Goal: Information Seeking & Learning: Learn about a topic

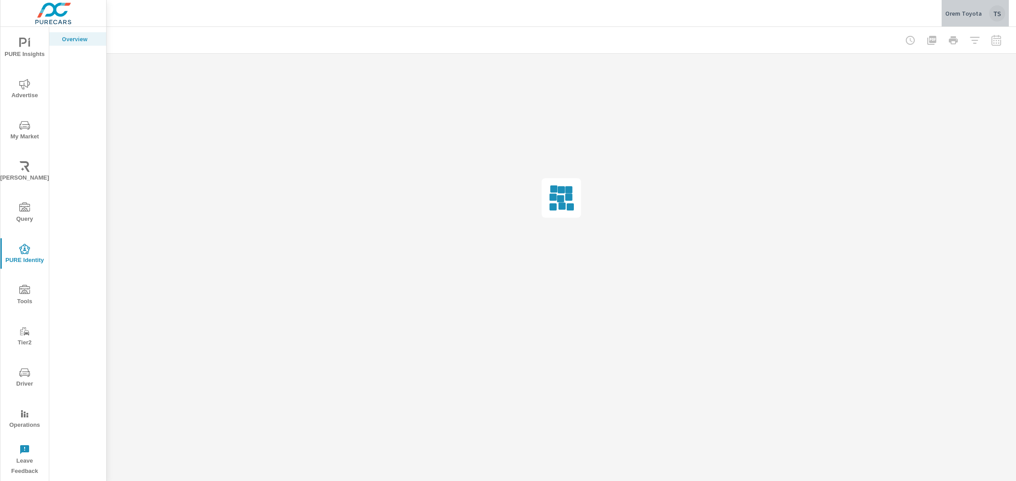
click at [978, 16] on p "Orem Toyota" at bounding box center [963, 13] width 37 height 8
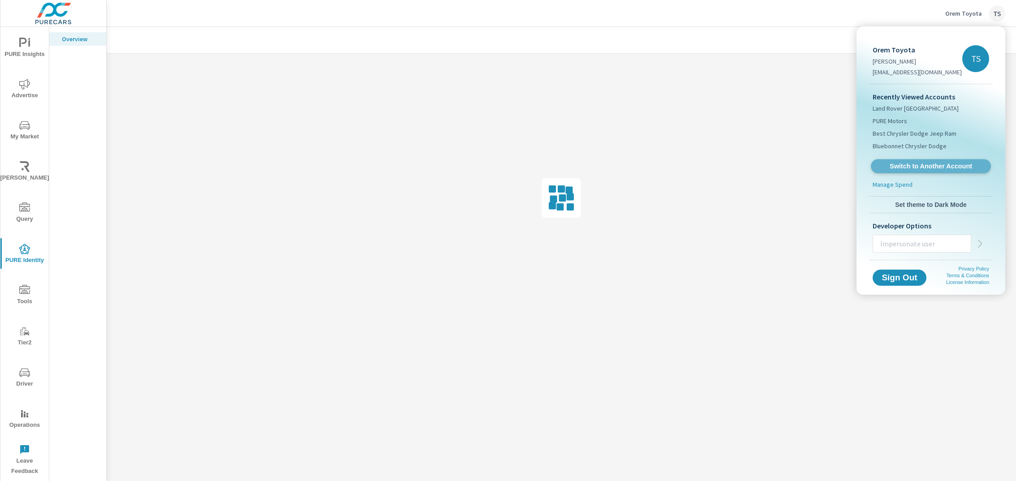
click at [888, 165] on span "Switch to Another Account" at bounding box center [931, 166] width 110 height 9
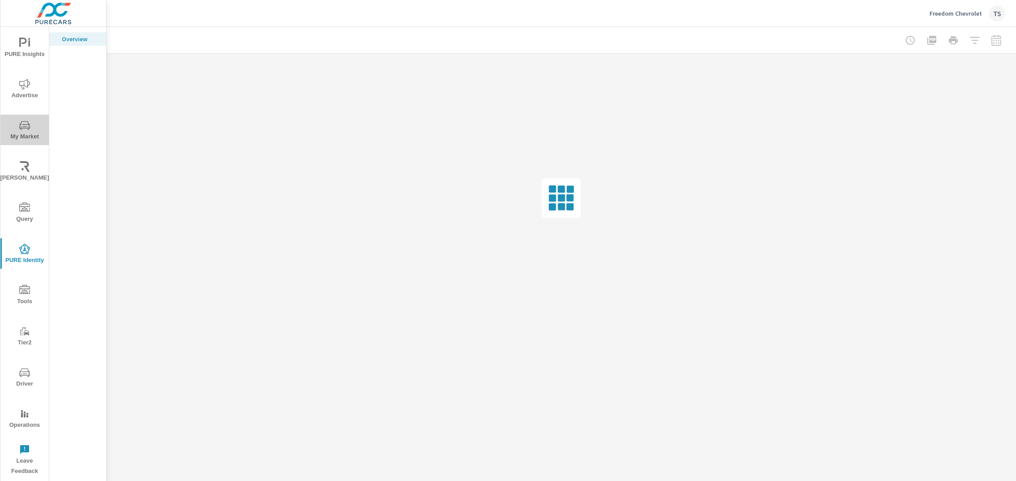
click at [19, 117] on button "My Market" at bounding box center [24, 130] width 48 height 30
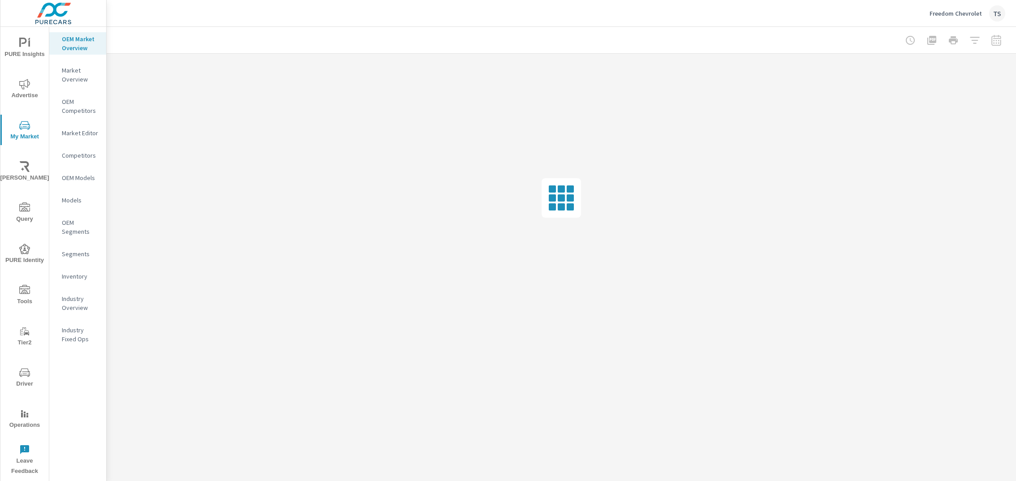
click at [84, 297] on p "Industry Overview" at bounding box center [80, 303] width 37 height 18
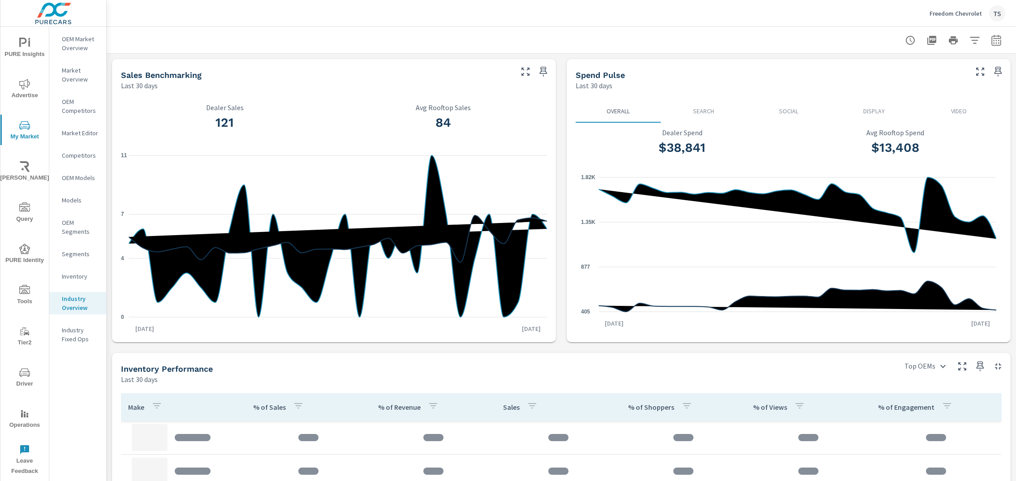
click at [969, 33] on button "button" at bounding box center [975, 40] width 18 height 18
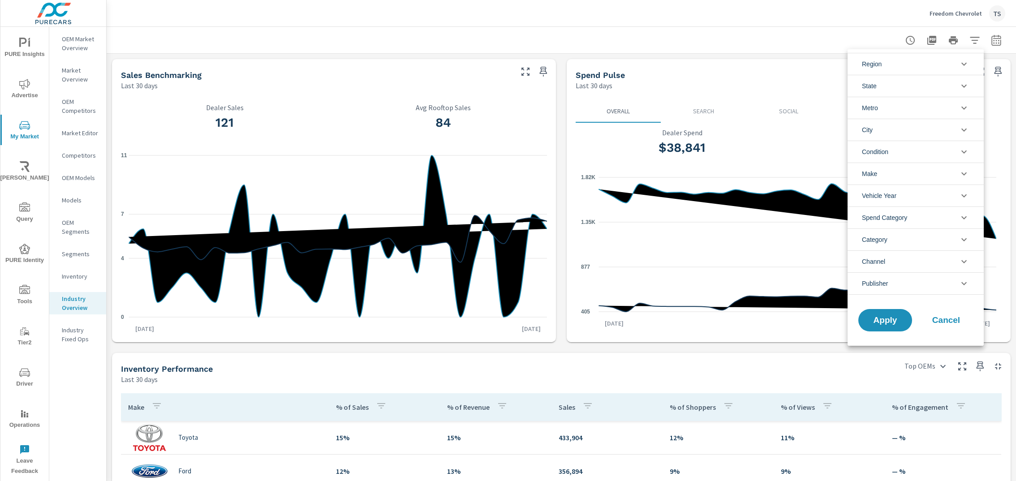
click at [475, 265] on div at bounding box center [508, 240] width 1016 height 481
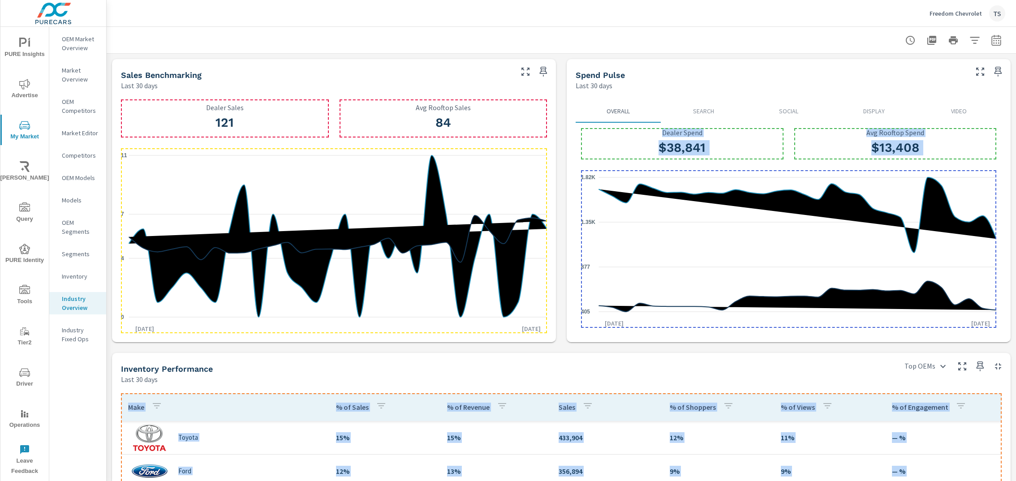
click at [377, 286] on icon "0 4 7 11" at bounding box center [334, 236] width 426 height 176
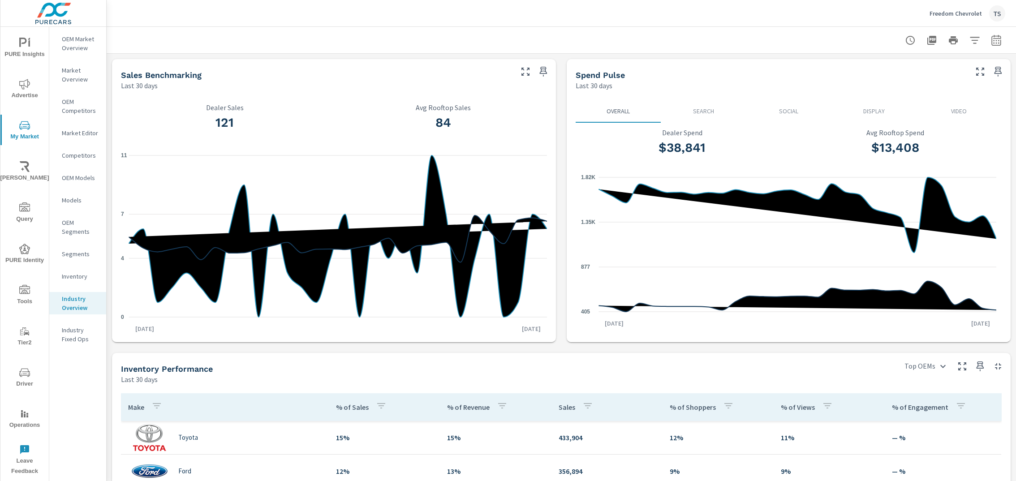
click at [373, 94] on div "121 Dealer Sales 84 Avg Rooftop Sales 0 4 7 [DATE] [DATE] 4th" at bounding box center [334, 216] width 437 height 245
click at [968, 45] on button "button" at bounding box center [975, 40] width 18 height 18
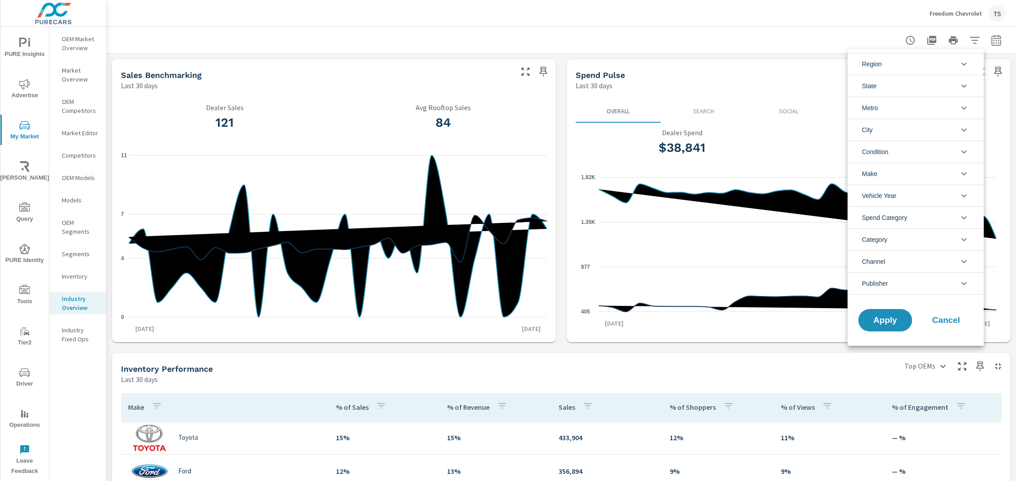
click at [949, 73] on li "Region" at bounding box center [916, 64] width 136 height 22
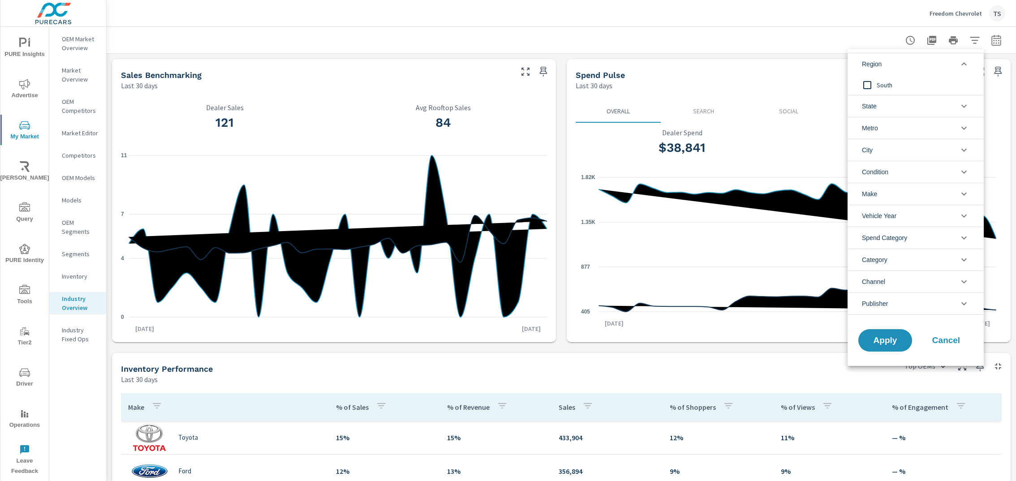
click at [948, 75] on ul "Region [GEOGRAPHIC_DATA] [US_STATE] [GEOGRAPHIC_DATA]-[GEOGRAPHIC_DATA], [GEOGR…" at bounding box center [916, 183] width 136 height 269
click at [949, 80] on span "South" at bounding box center [926, 85] width 98 height 11
click at [889, 348] on button "Apply" at bounding box center [886, 340] width 56 height 23
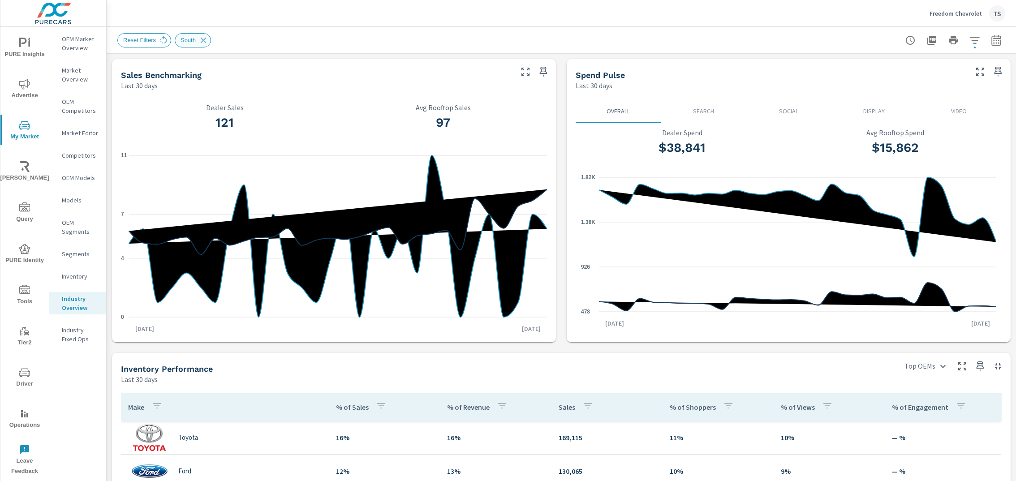
click at [210, 41] on div "South" at bounding box center [193, 40] width 36 height 14
click at [206, 42] on icon at bounding box center [204, 40] width 6 height 6
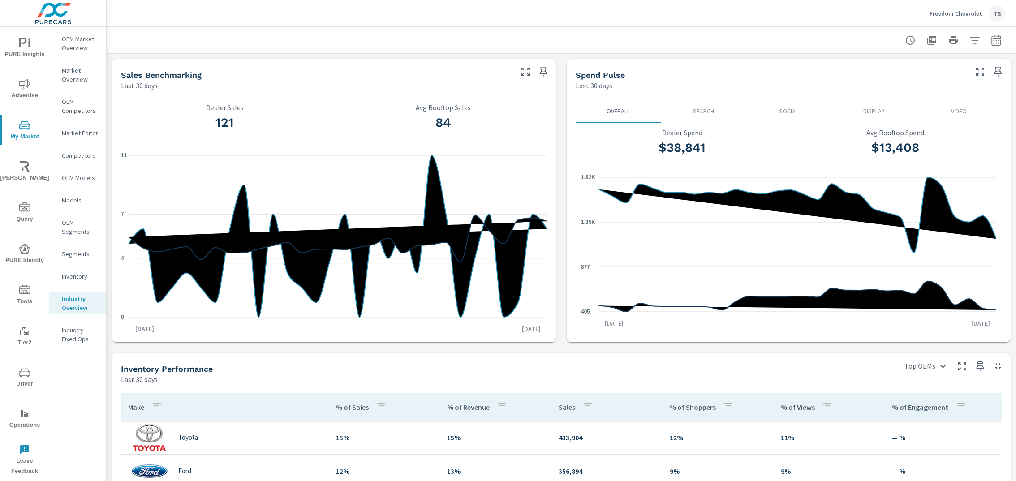
click at [999, 46] on button "button" at bounding box center [997, 40] width 18 height 18
select select "Last 30 days"
click at [921, 99] on p "+ Add comparison" at bounding box center [933, 101] width 115 height 11
select select "Previous period"
click at [910, 157] on button "Apply" at bounding box center [905, 151] width 56 height 23
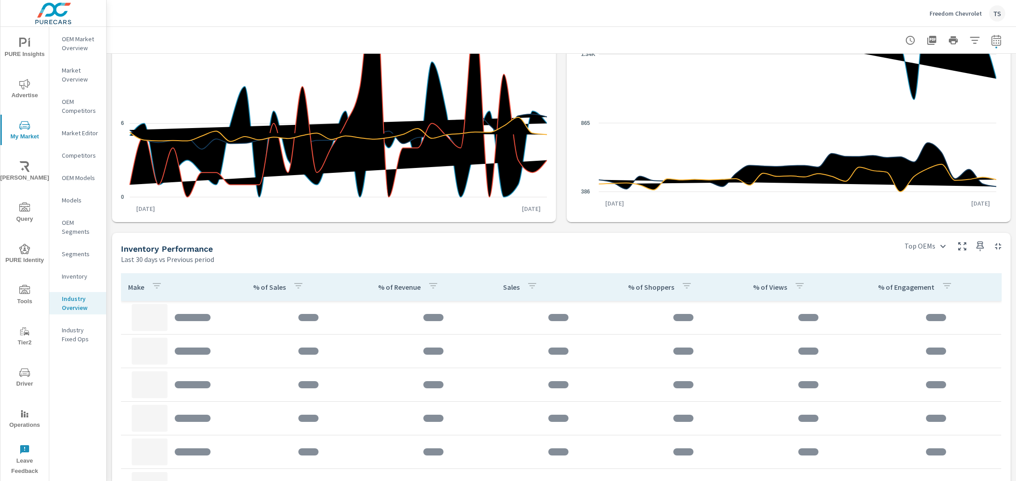
scroll to position [220, 0]
